Goal: Navigation & Orientation: Find specific page/section

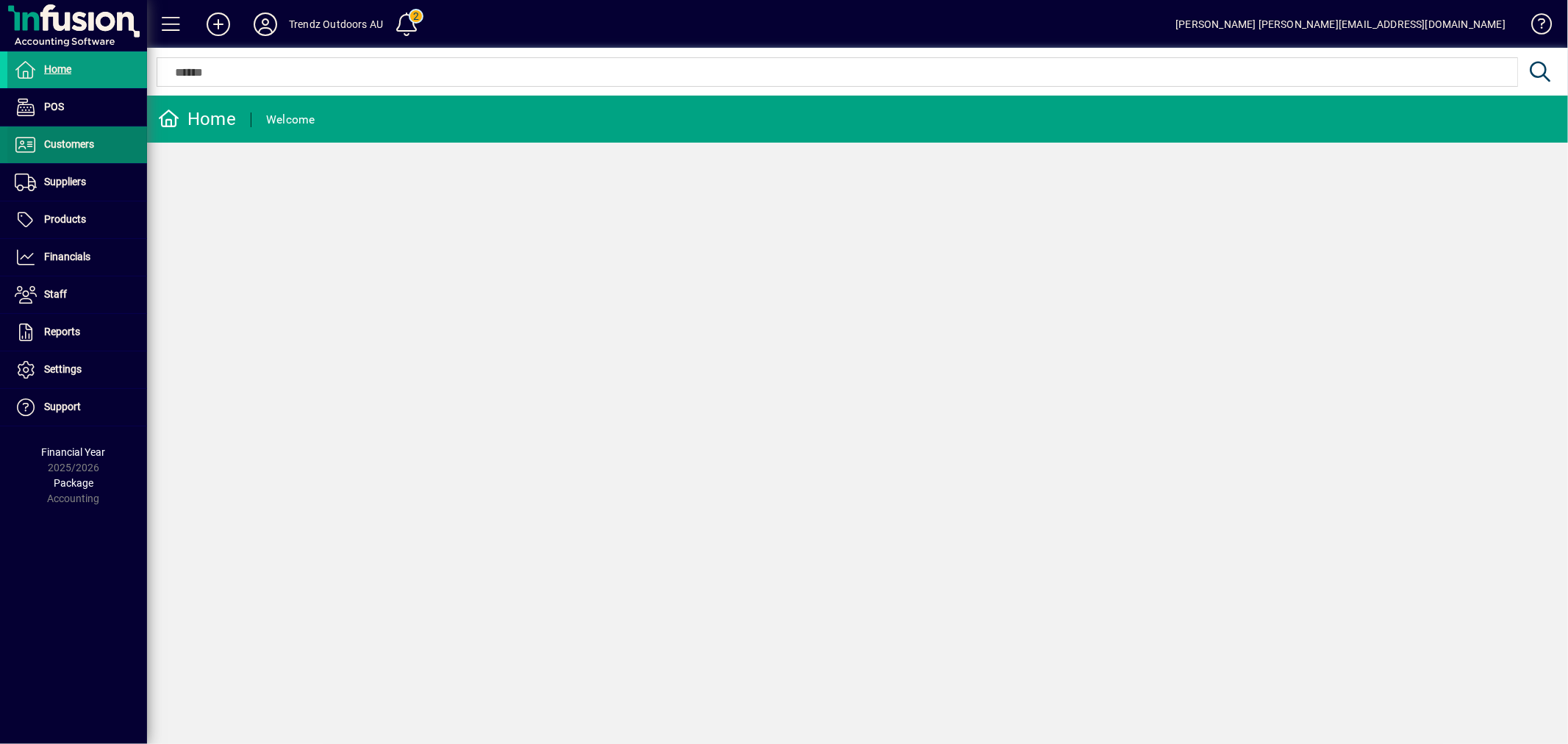
click at [88, 142] on span "Customers" at bounding box center [68, 143] width 50 height 12
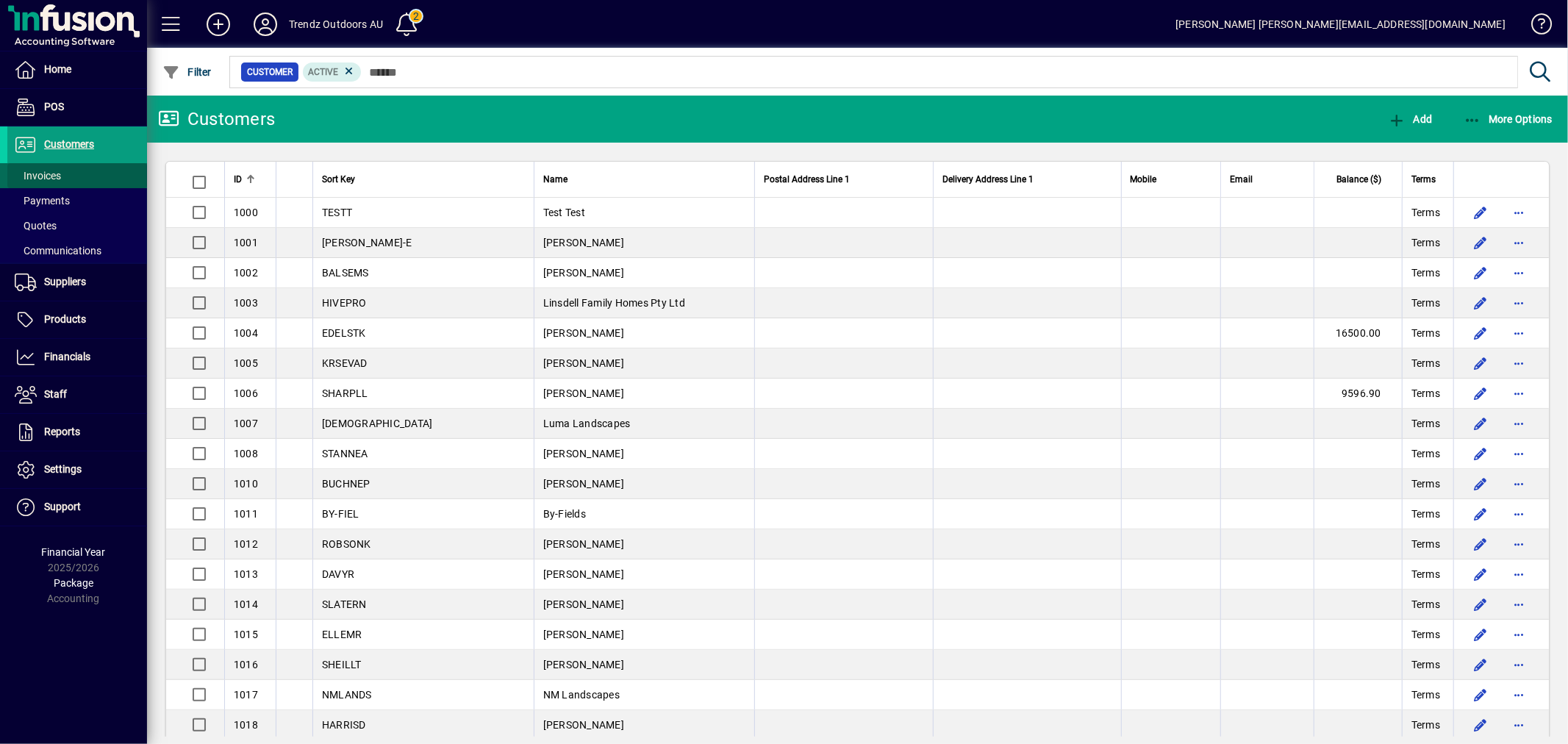
click at [44, 172] on span "Invoices" at bounding box center [37, 176] width 46 height 12
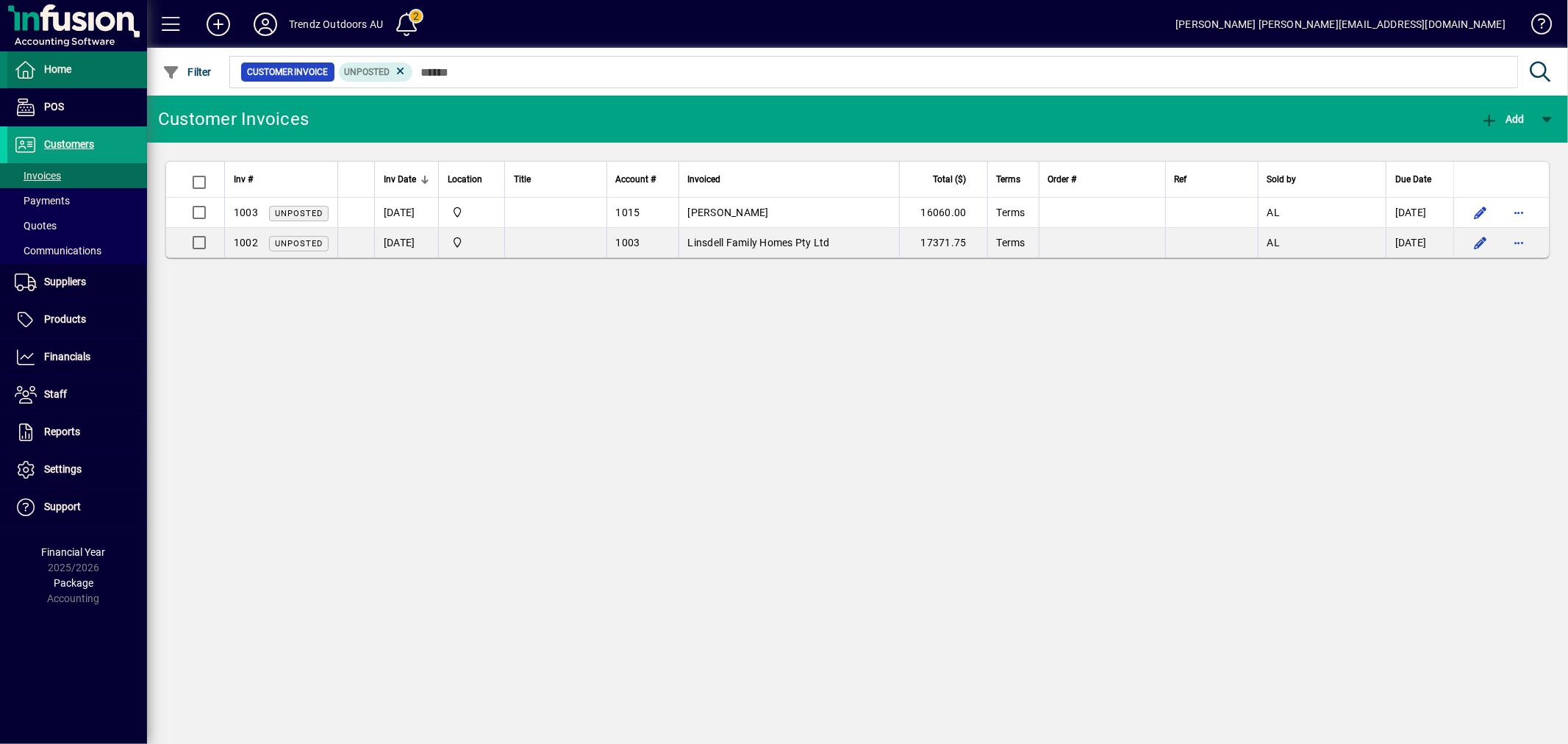
click at [40, 86] on span at bounding box center [77, 69] width 140 height 35
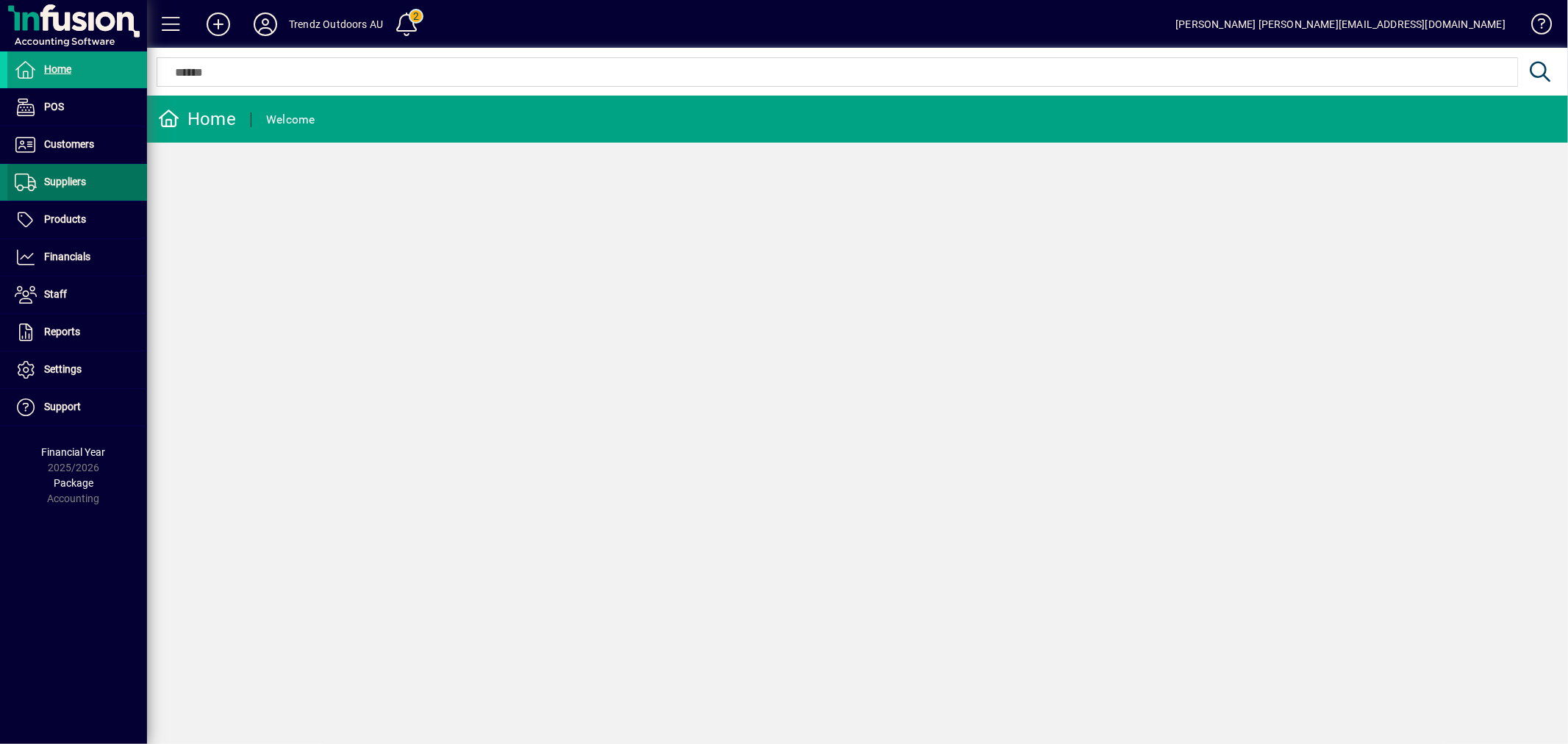
click at [57, 166] on span at bounding box center [77, 182] width 140 height 35
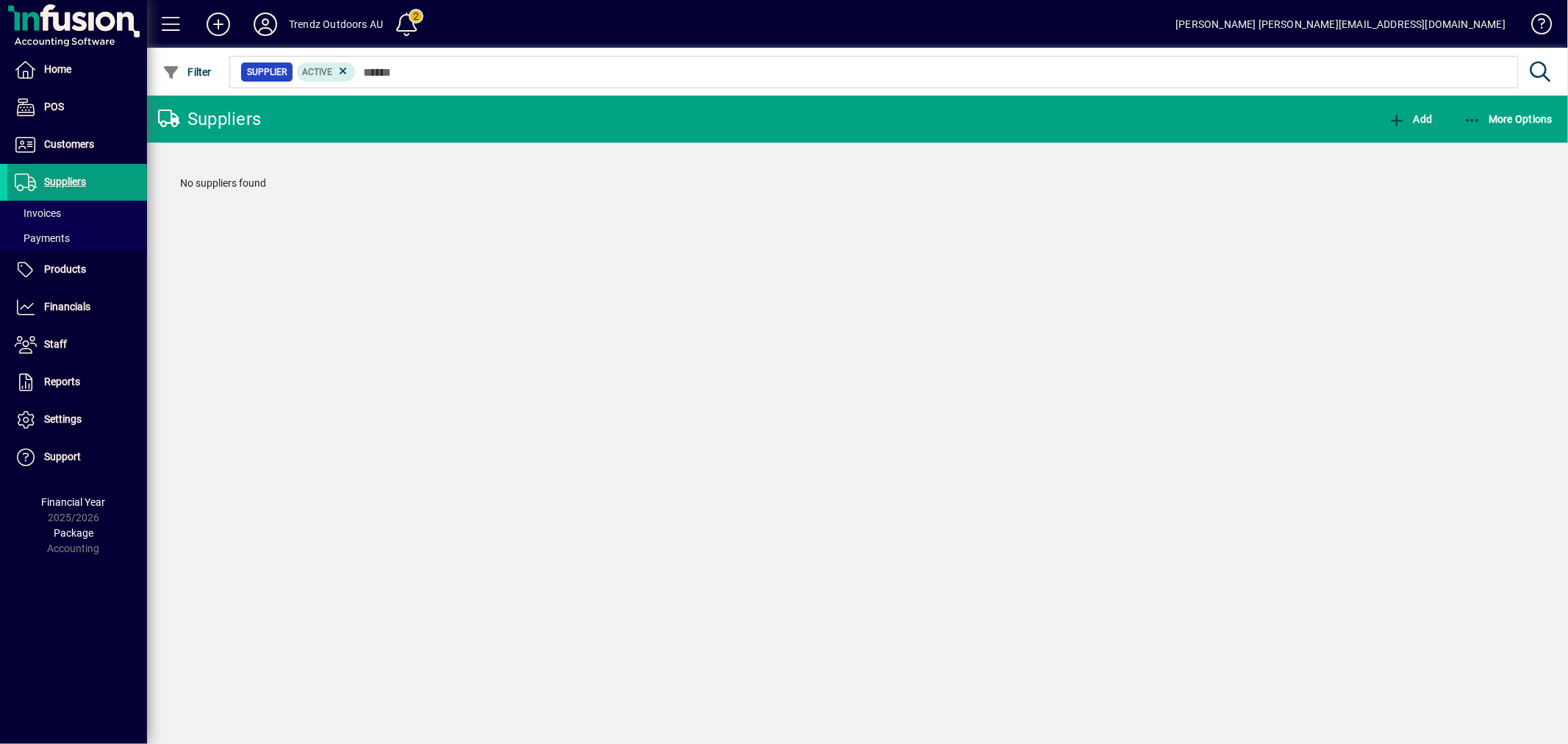
click at [265, 16] on icon at bounding box center [265, 24] width 30 height 23
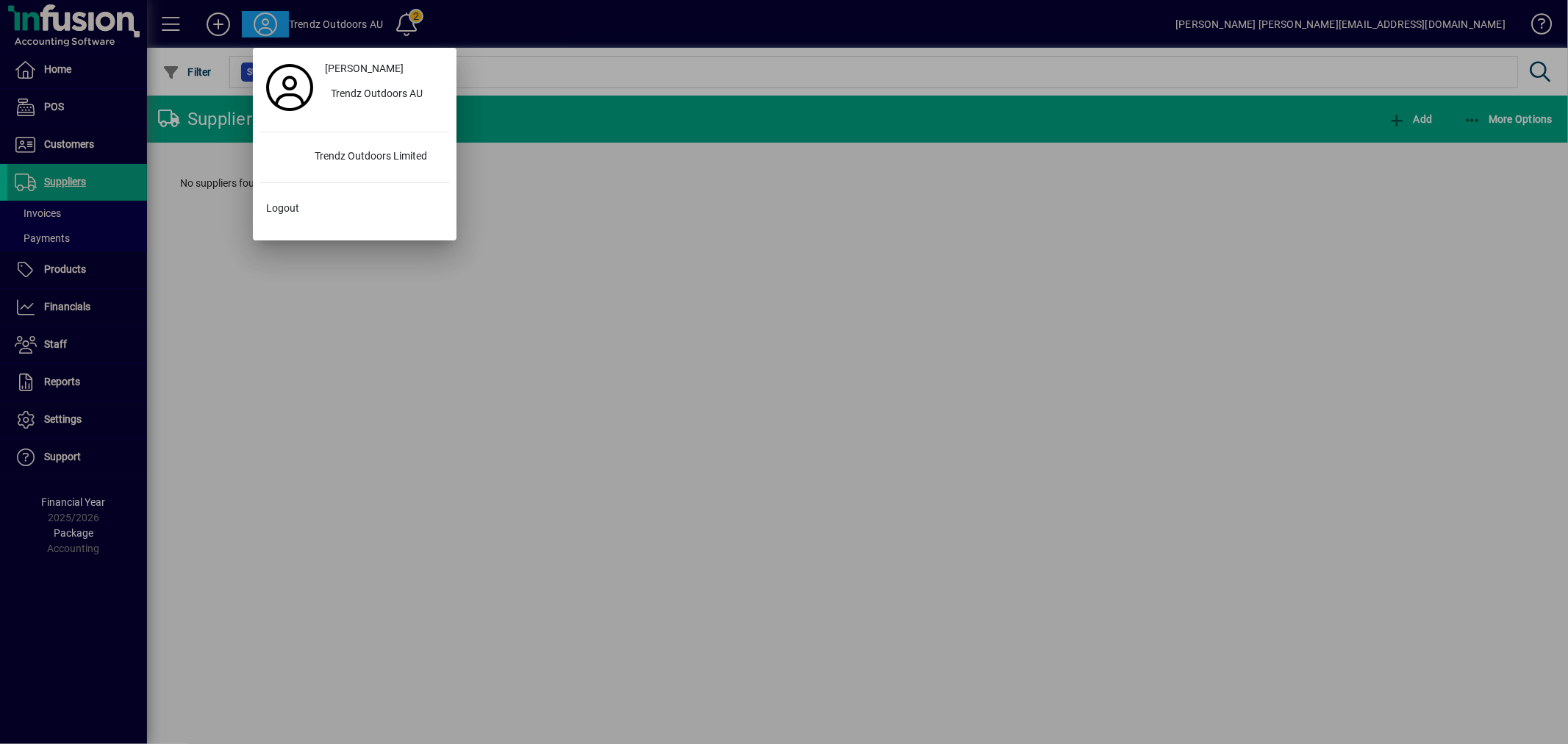
click at [349, 386] on div at bounding box center [784, 372] width 1568 height 744
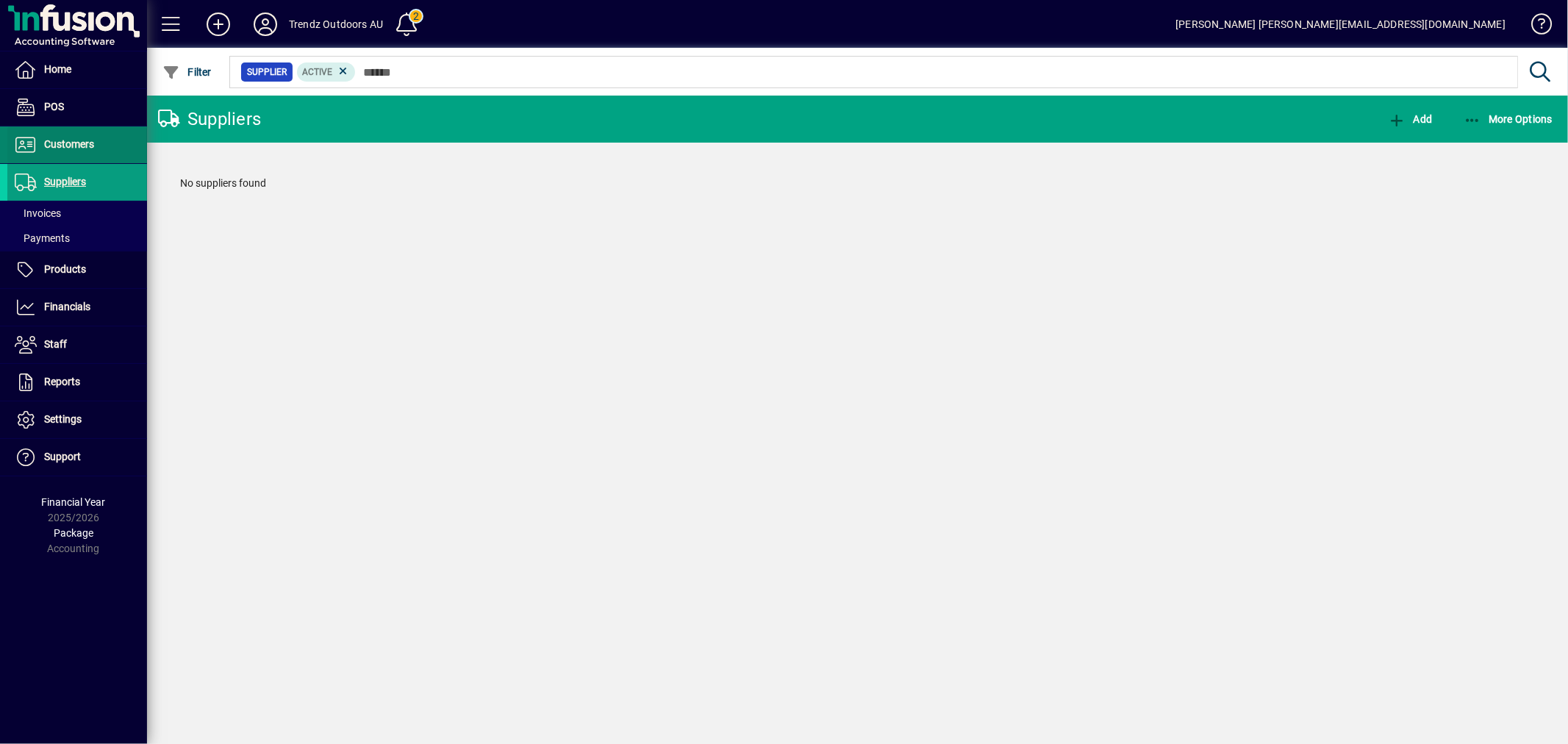
click at [59, 153] on span "Customers" at bounding box center [50, 145] width 86 height 18
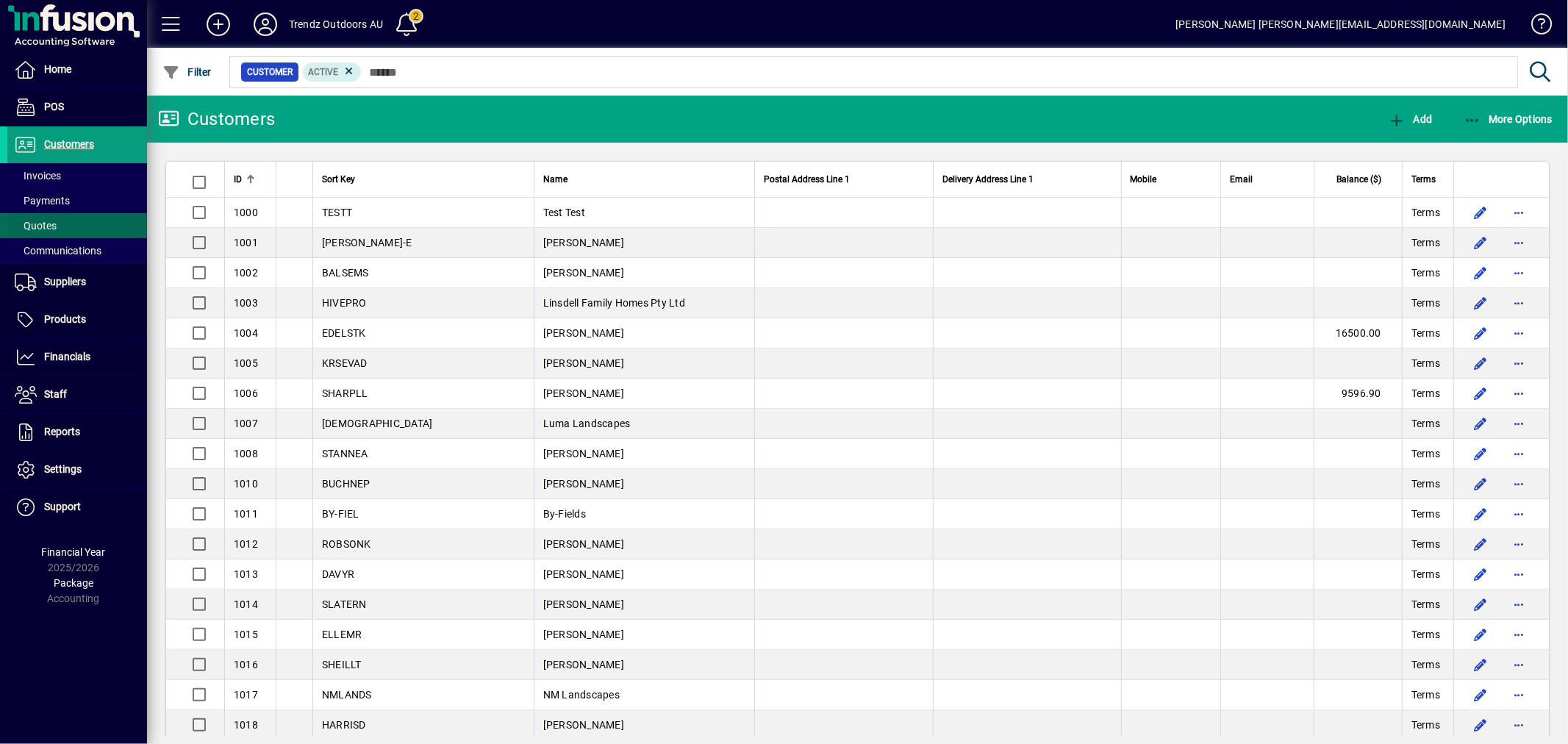
click at [47, 220] on span "Quotes" at bounding box center [35, 225] width 42 height 12
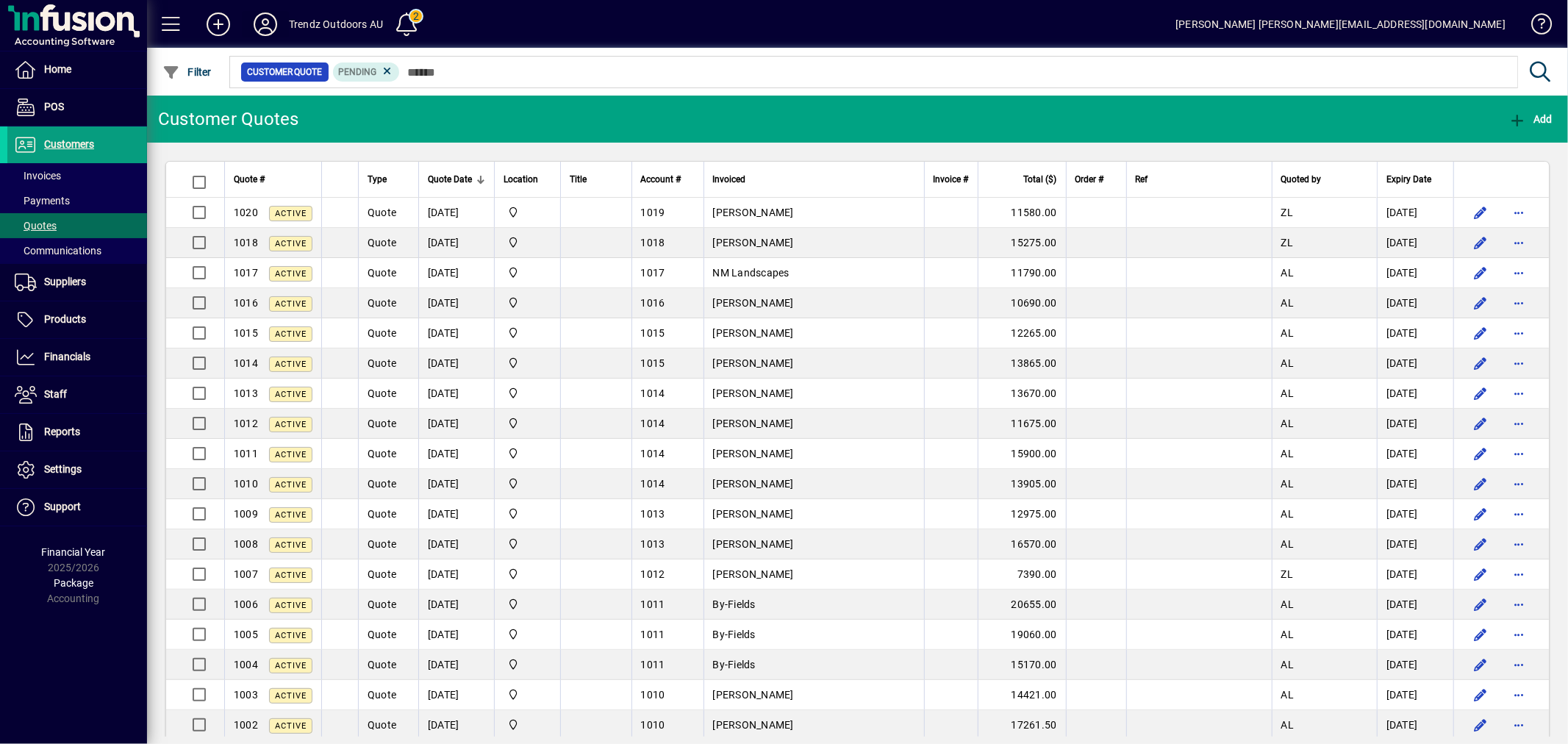
click at [261, 33] on icon at bounding box center [265, 24] width 30 height 23
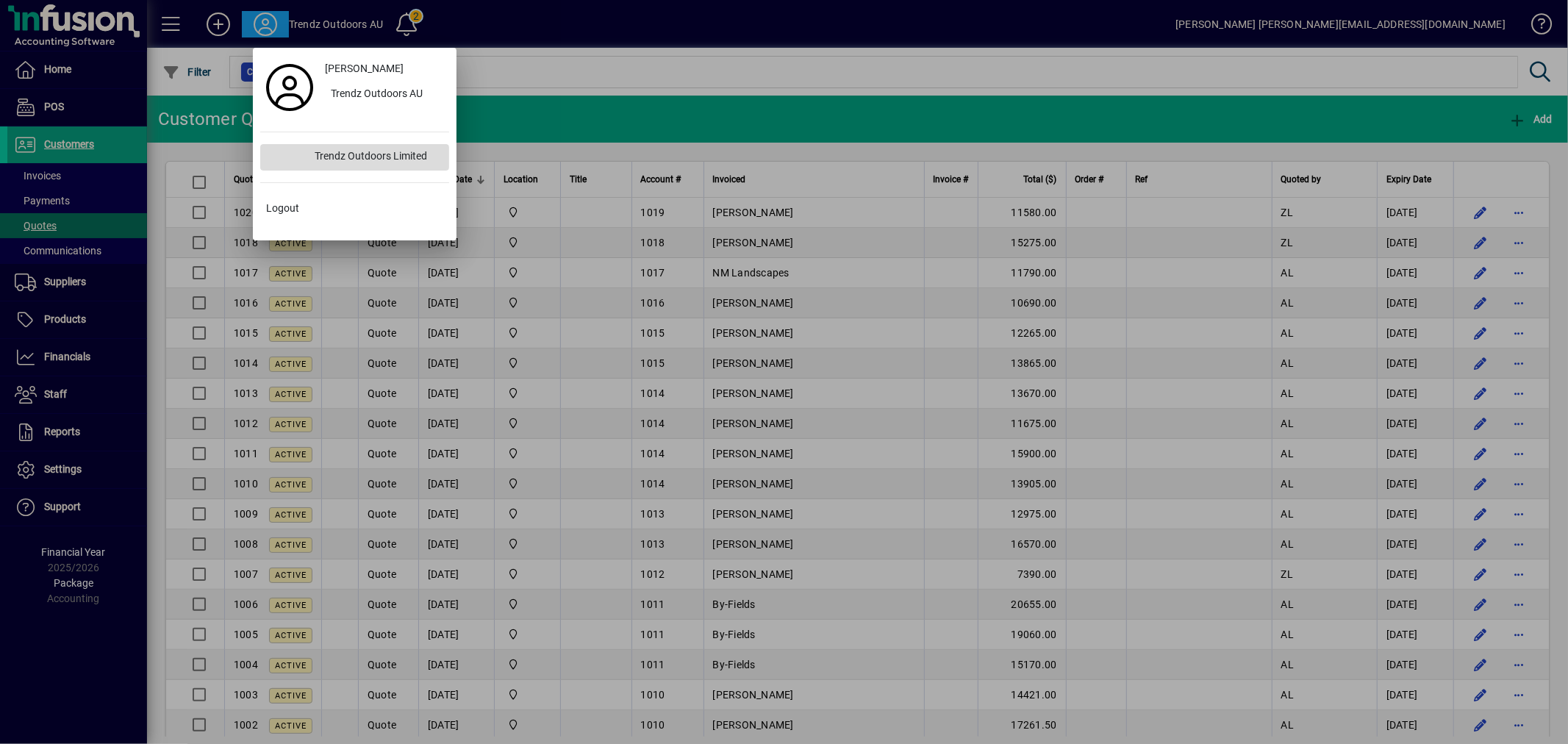
click at [375, 150] on div "Trendz Outdoors Limited" at bounding box center [376, 157] width 146 height 26
